Goal: Find specific page/section: Find specific page/section

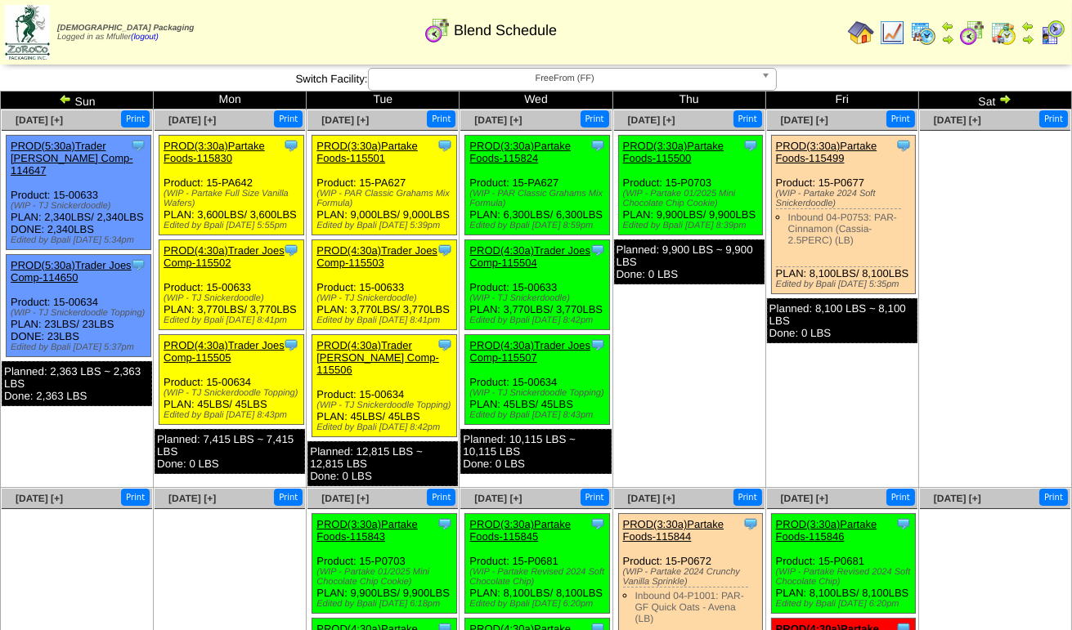
click at [921, 32] on img at bounding box center [923, 33] width 26 height 26
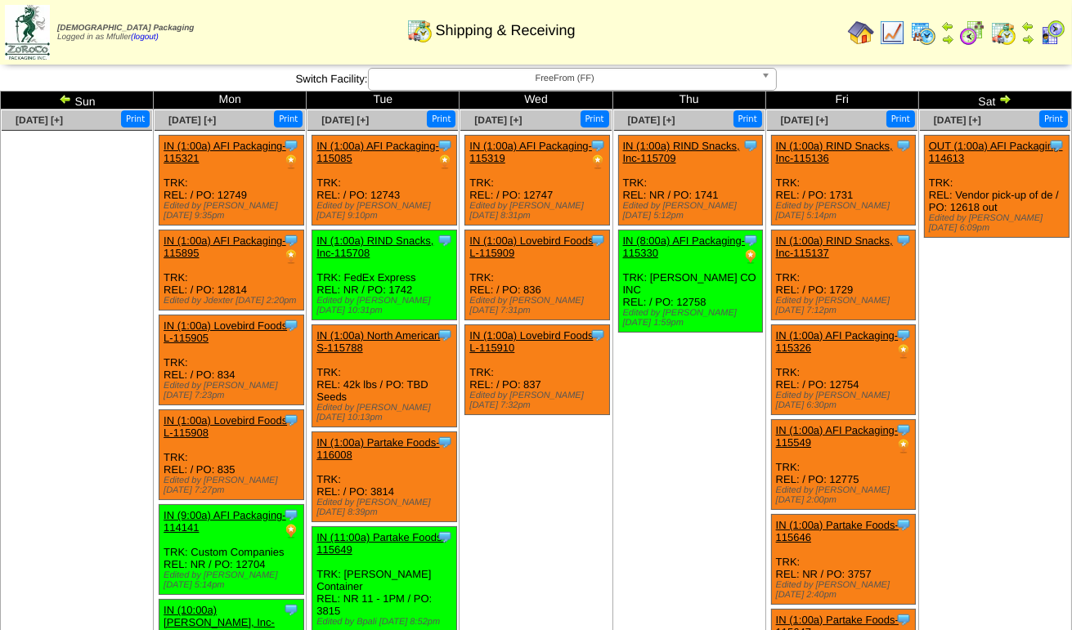
click at [468, 83] on span "FreeFrom (FF)" at bounding box center [564, 79] width 379 height 20
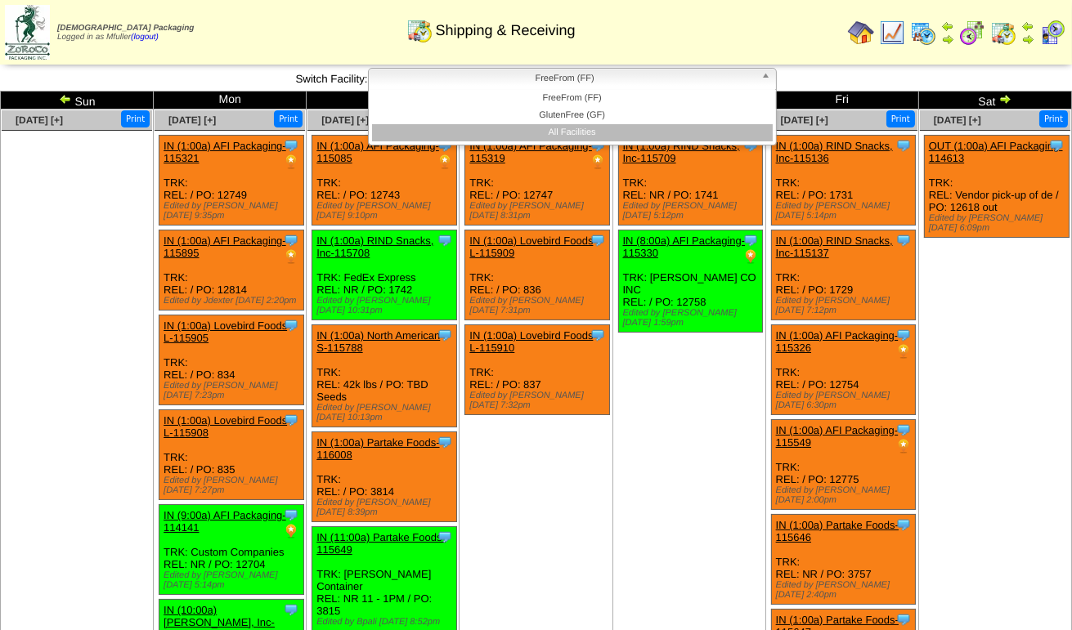
click at [472, 131] on li "All Facilities" at bounding box center [572, 132] width 401 height 17
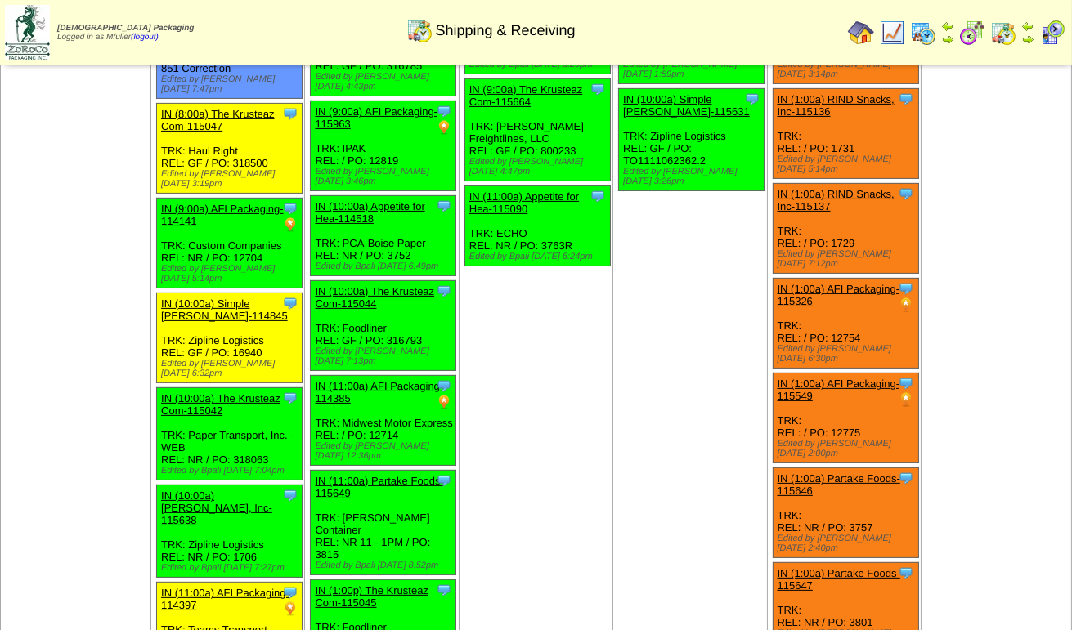
scroll to position [736, 0]
